Goal: Information Seeking & Learning: Learn about a topic

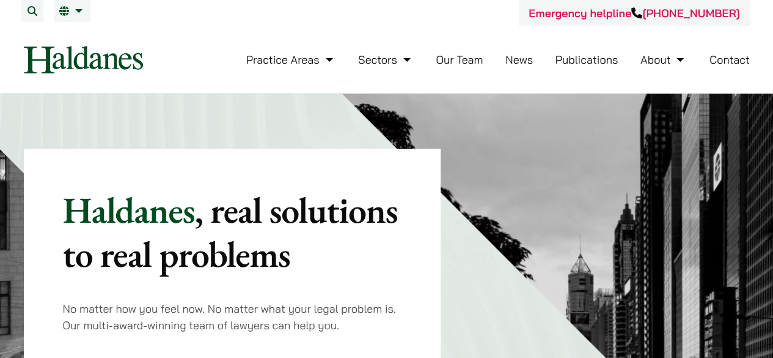
click at [469, 65] on link "Our Team" at bounding box center [459, 60] width 47 height 14
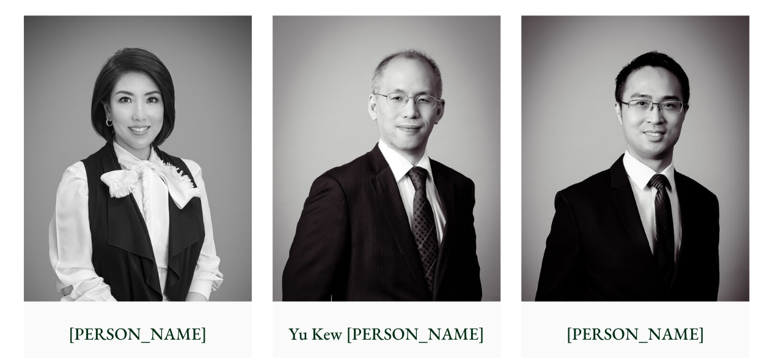
scroll to position [1126, 0]
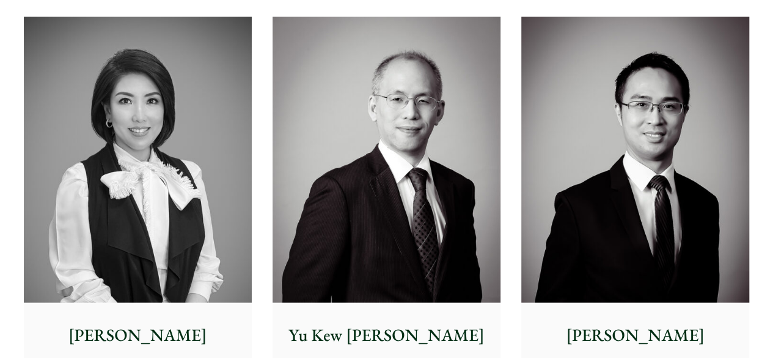
click at [169, 119] on img at bounding box center [138, 159] width 228 height 285
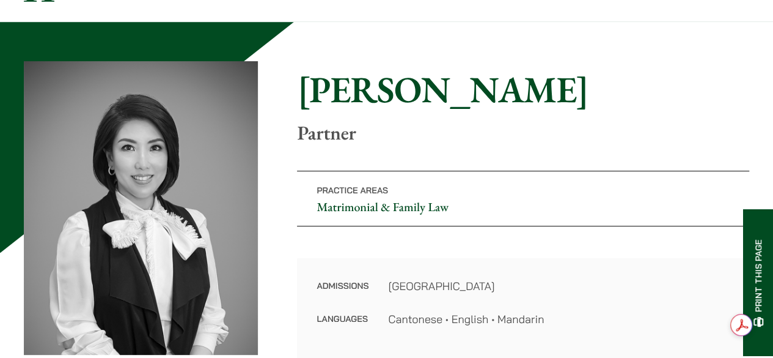
scroll to position [72, 0]
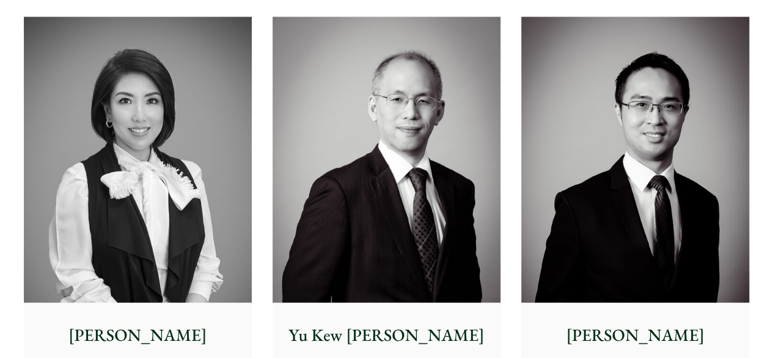
scroll to position [2077, 0]
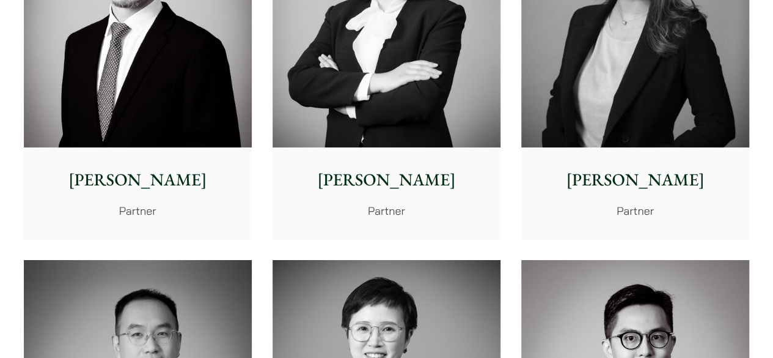
click at [406, 98] on img at bounding box center [387, 4] width 228 height 285
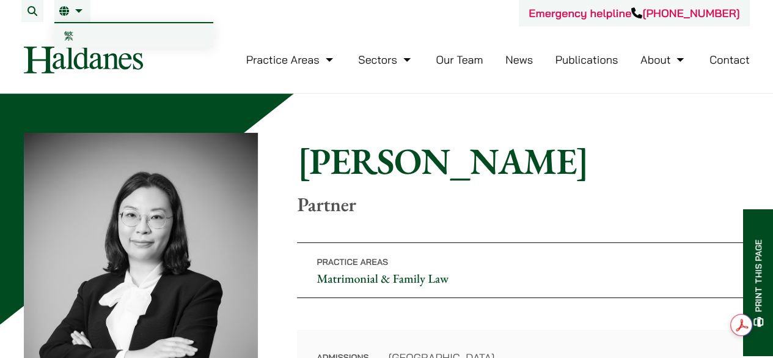
click at [64, 12] on link "EN" at bounding box center [72, 11] width 26 height 10
click at [78, 32] on link "繁" at bounding box center [133, 35] width 159 height 24
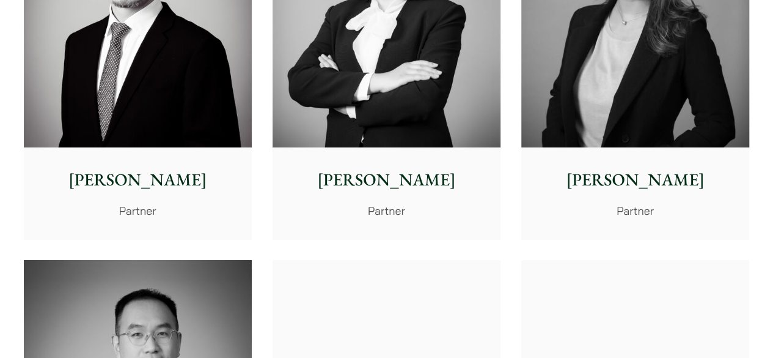
scroll to position [4160, 0]
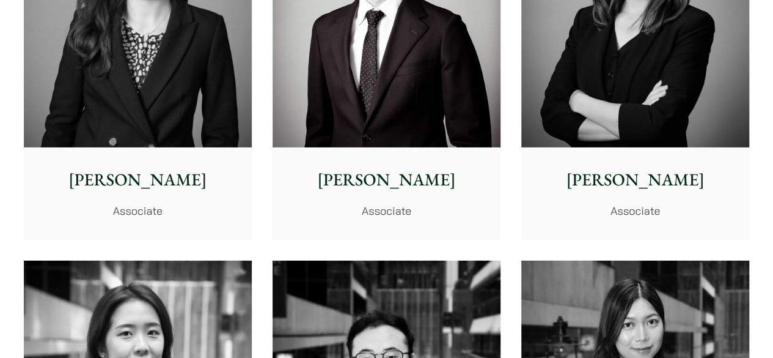
click at [186, 81] on img at bounding box center [138, 4] width 228 height 285
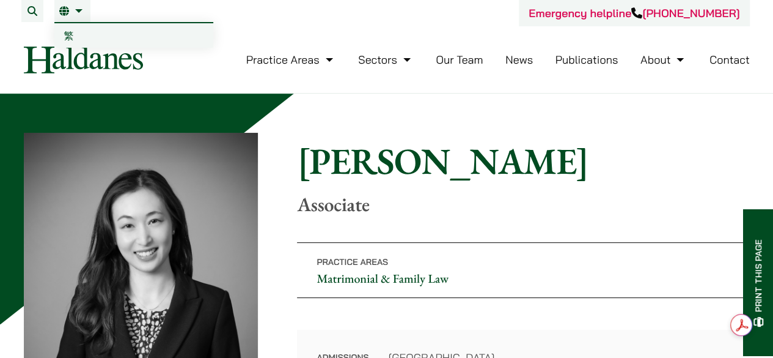
click at [72, 35] on span "繁" at bounding box center [69, 35] width 10 height 12
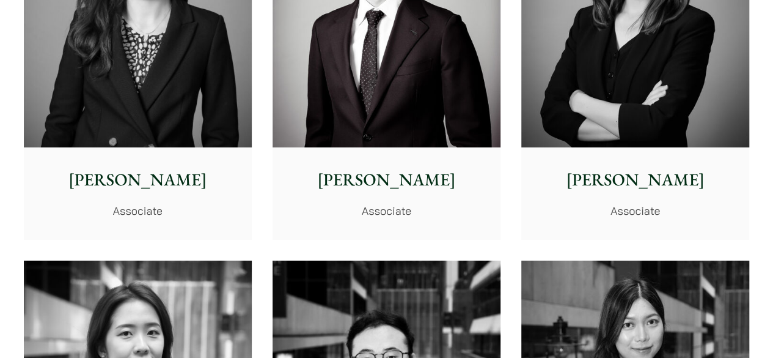
scroll to position [1280, 0]
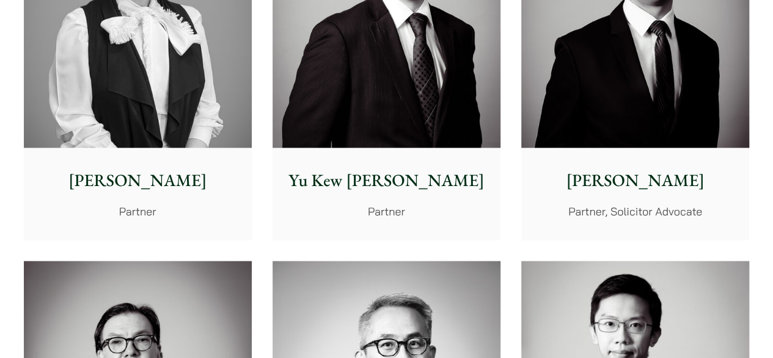
click at [193, 71] on img at bounding box center [138, 4] width 228 height 285
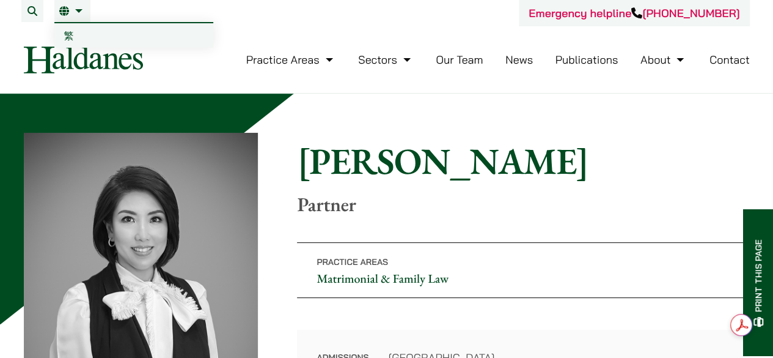
click at [70, 42] on link "繁" at bounding box center [133, 35] width 159 height 24
